Goal: Task Accomplishment & Management: Use online tool/utility

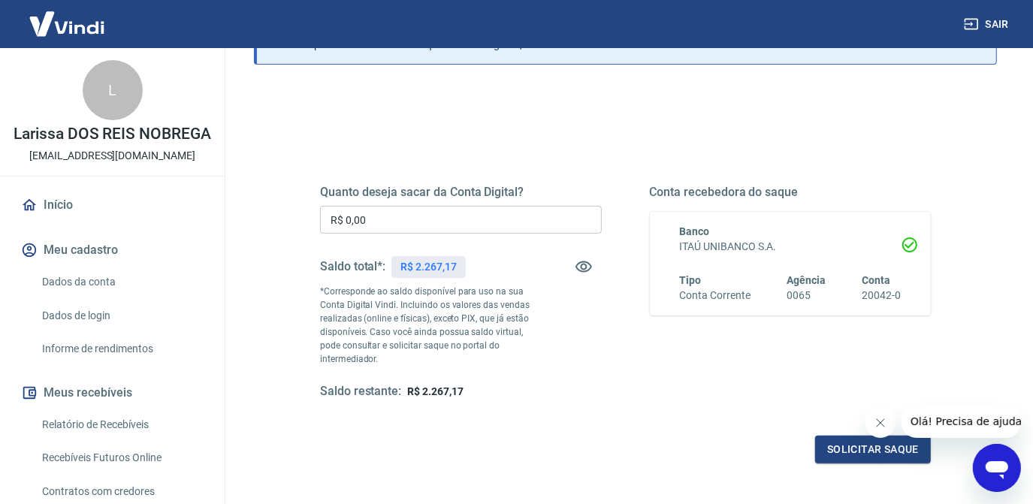
scroll to position [114, 0]
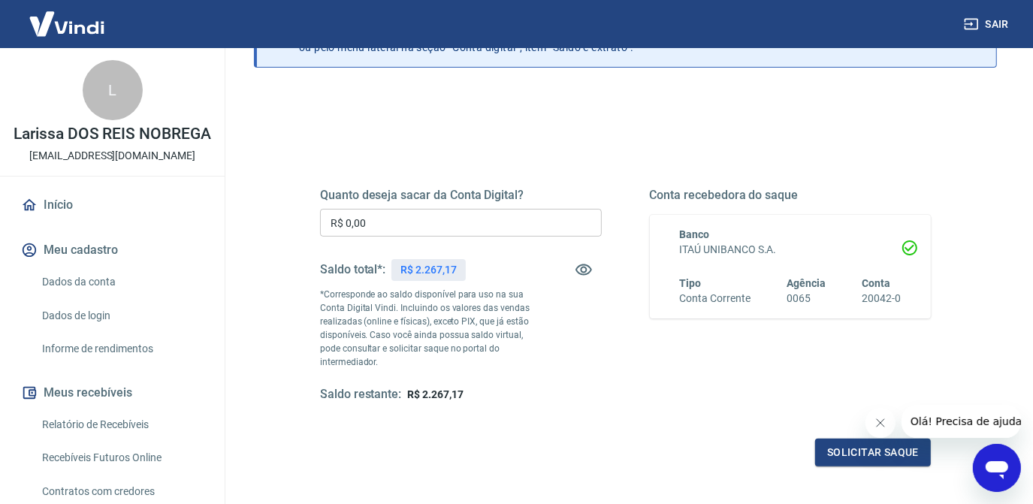
click at [469, 221] on input "R$ 0,00" at bounding box center [461, 223] width 282 height 28
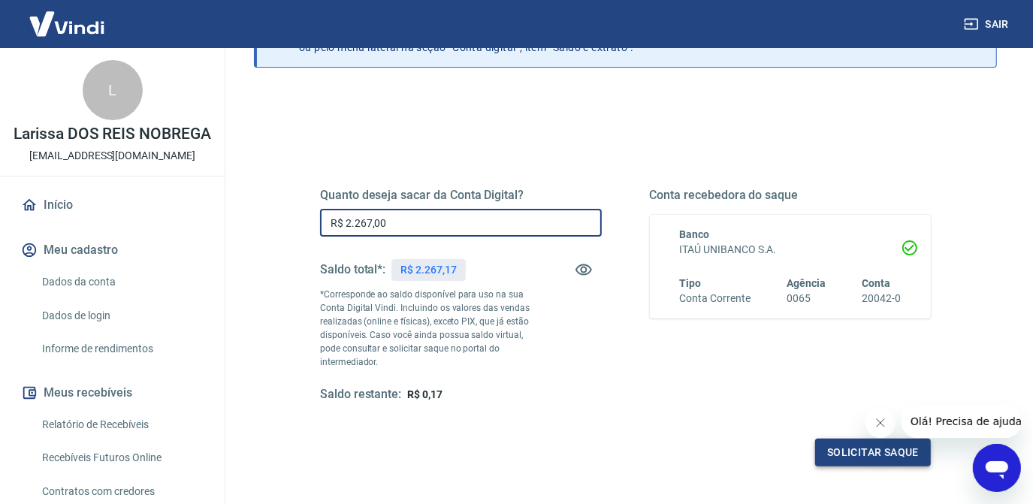
type input "R$ 2.267,00"
click at [839, 444] on button "Solicitar saque" at bounding box center [873, 453] width 116 height 28
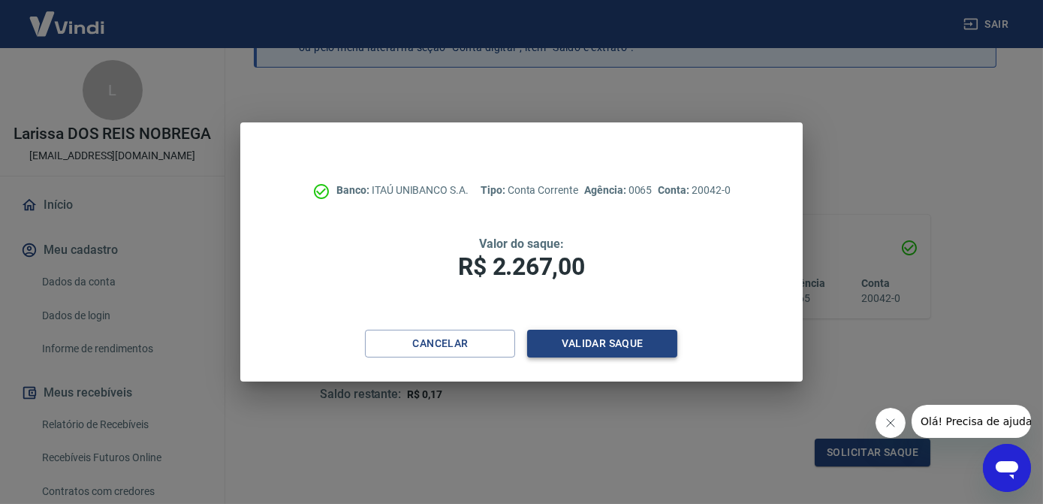
click at [643, 354] on button "Validar saque" at bounding box center [602, 344] width 150 height 28
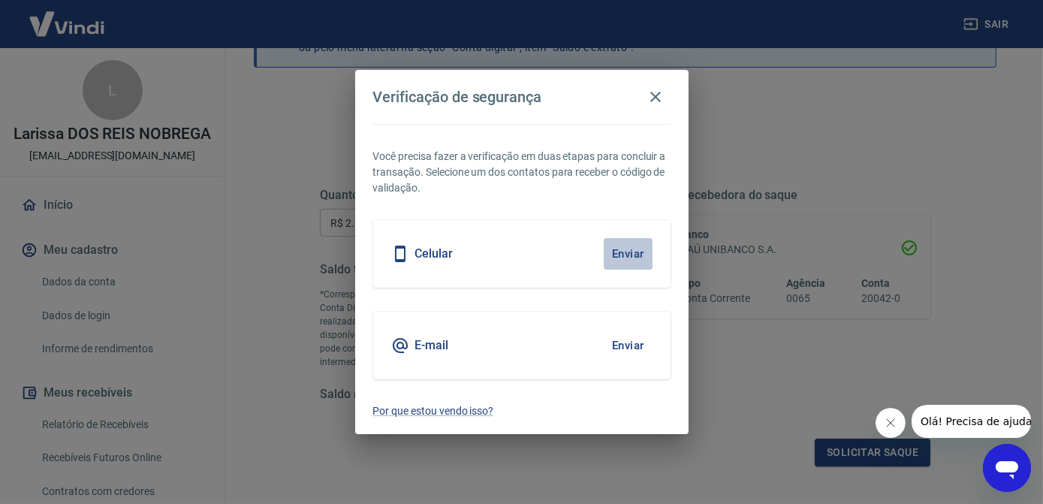
click at [629, 249] on button "Enviar" at bounding box center [628, 254] width 49 height 32
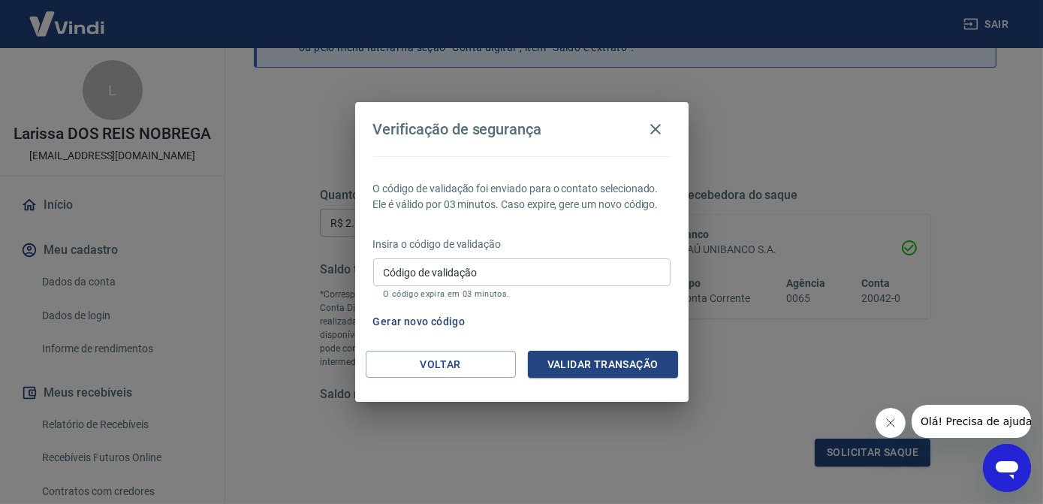
click at [436, 322] on button "Gerar novo código" at bounding box center [419, 322] width 104 height 28
click at [657, 126] on icon "button" at bounding box center [655, 129] width 11 height 11
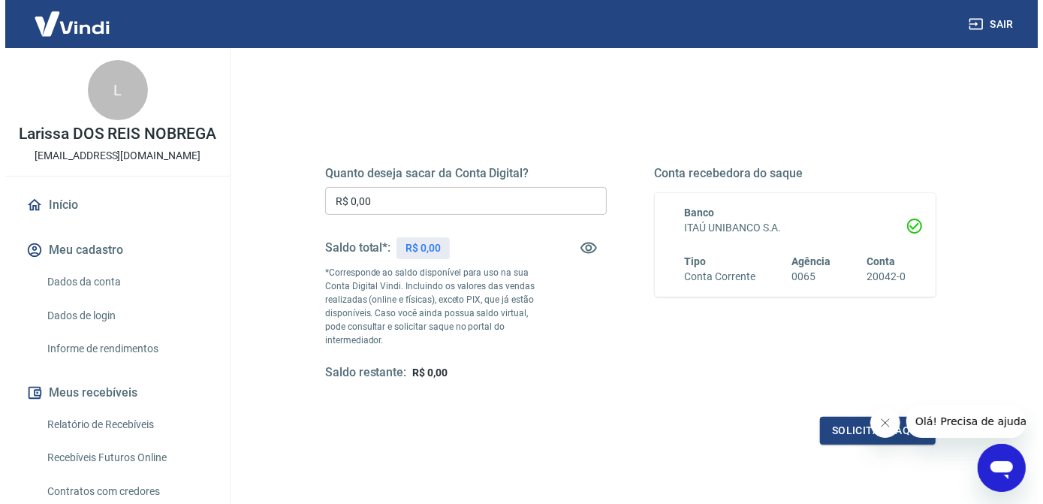
scroll to position [204, 0]
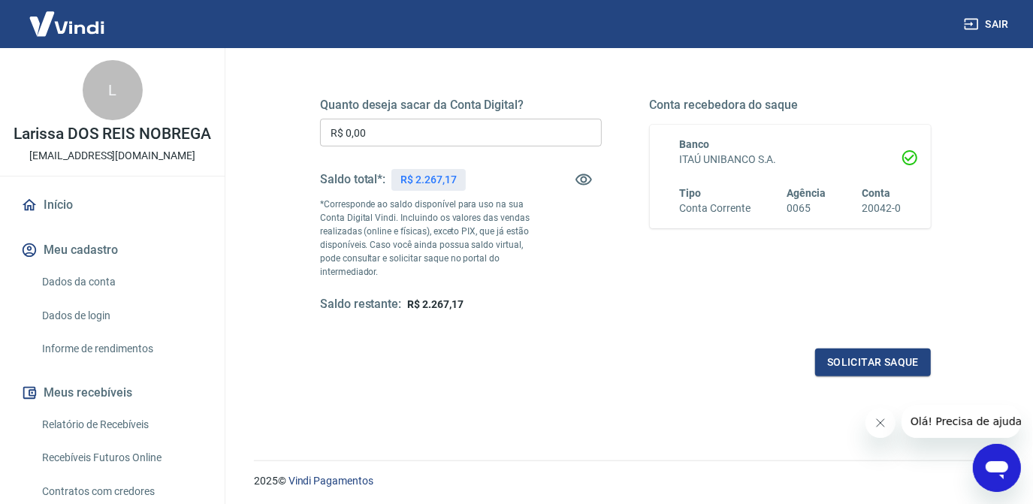
click at [538, 137] on input "R$ 0,00" at bounding box center [461, 133] width 282 height 28
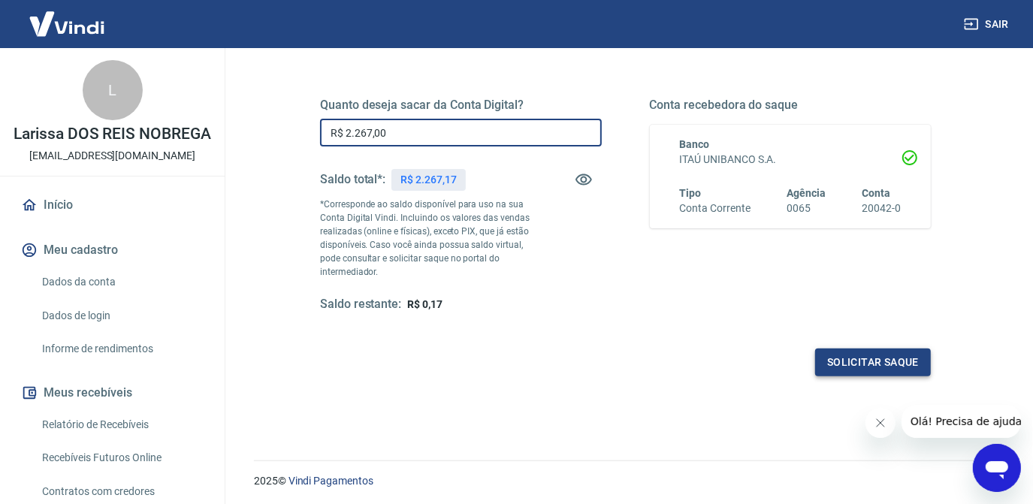
type input "R$ 2.267,00"
click at [822, 363] on button "Solicitar saque" at bounding box center [873, 362] width 116 height 28
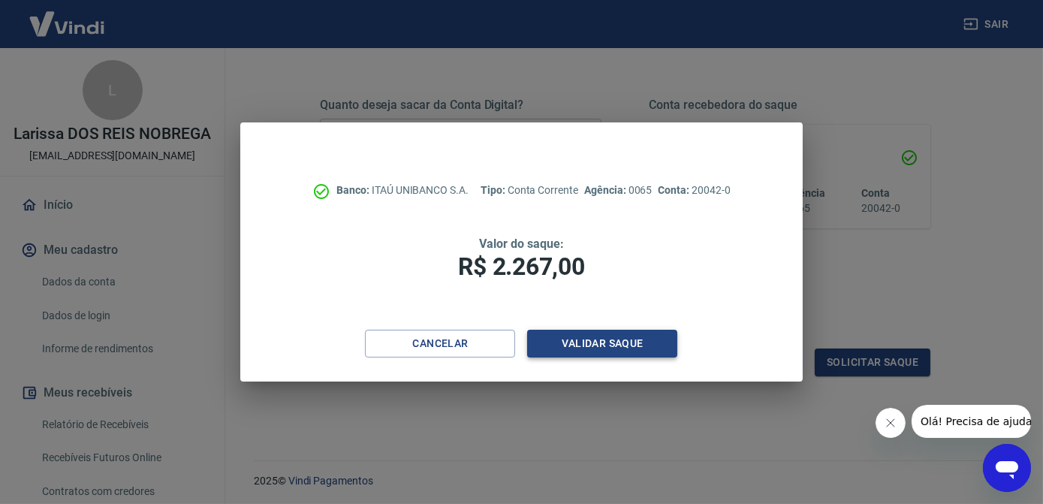
click at [604, 353] on button "Validar saque" at bounding box center [602, 344] width 150 height 28
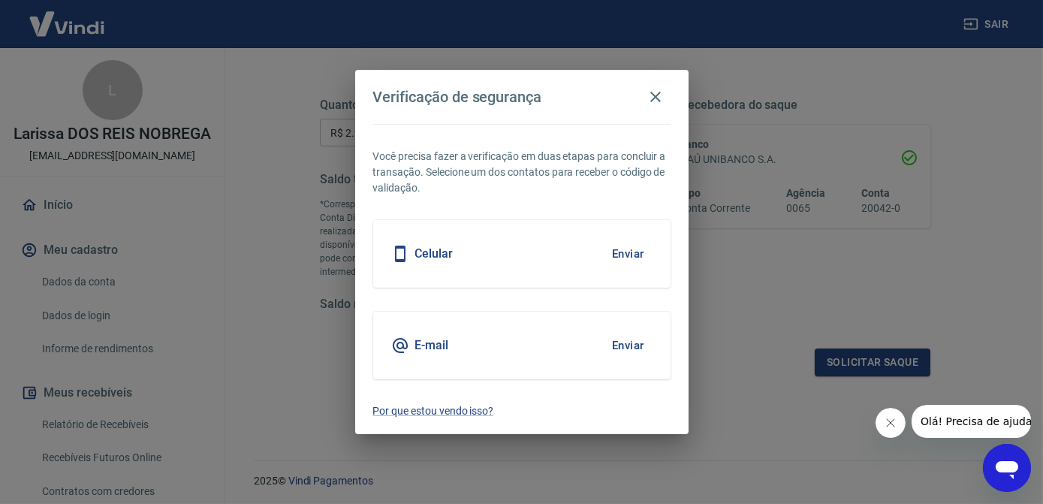
click at [620, 253] on button "Enviar" at bounding box center [628, 254] width 49 height 32
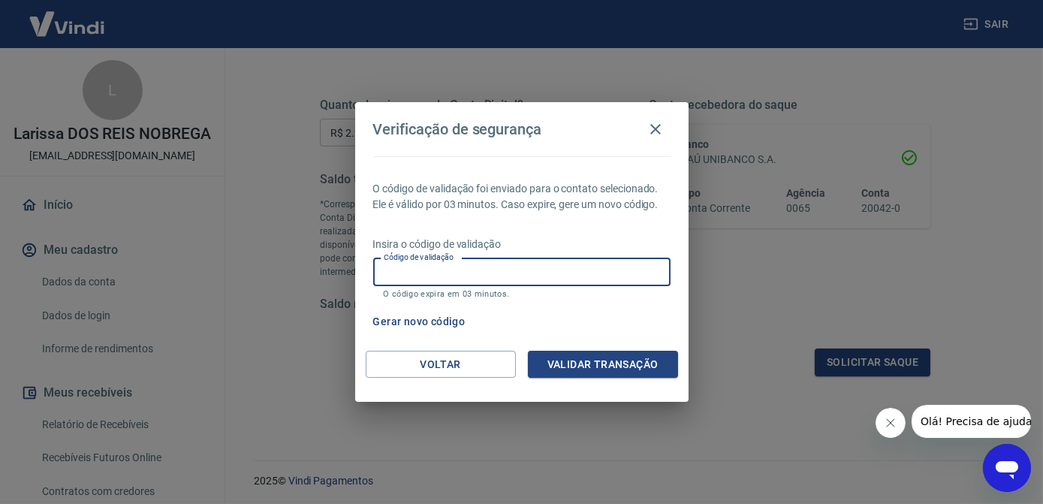
click at [611, 276] on input "Código de validação" at bounding box center [521, 272] width 297 height 28
type input "792303"
click at [608, 366] on button "Validar transação" at bounding box center [603, 365] width 150 height 28
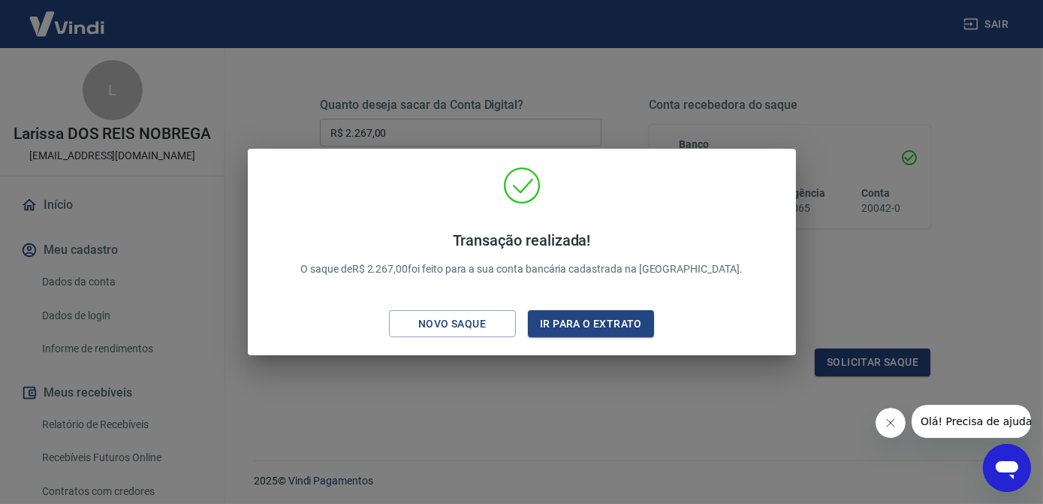
click at [629, 128] on div "Transação realizada! O saque de R$ 2.267,00 foi feito para a sua conta bancária…" at bounding box center [521, 252] width 1043 height 504
